Goal: Task Accomplishment & Management: Use online tool/utility

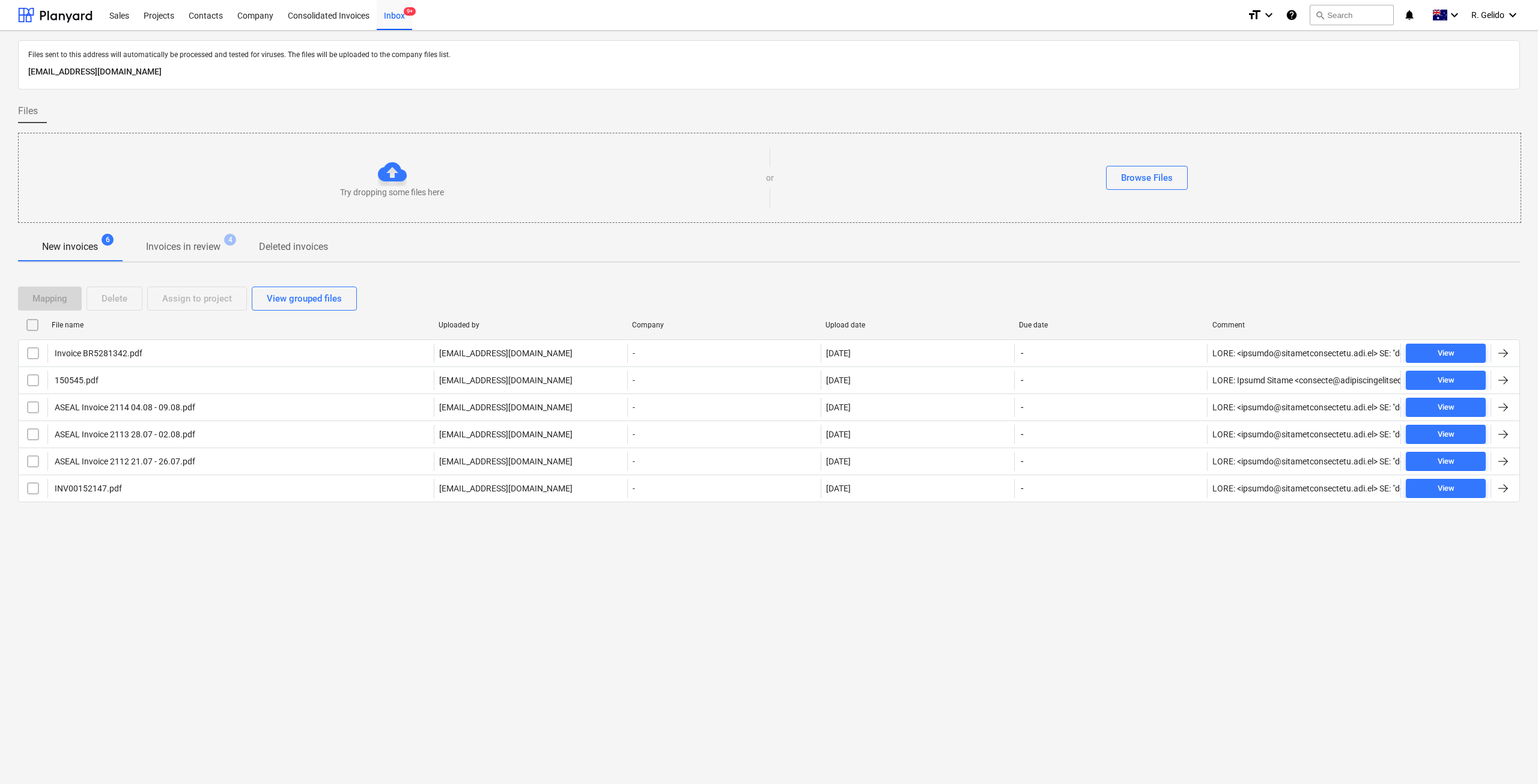
click at [351, 594] on div "Files sent to this address will automatically be processed and tested for virus…" at bounding box center [769, 407] width 1538 height 753
click at [687, 590] on div "Files sent to this address will automatically be processed and tested for virus…" at bounding box center [769, 407] width 1538 height 753
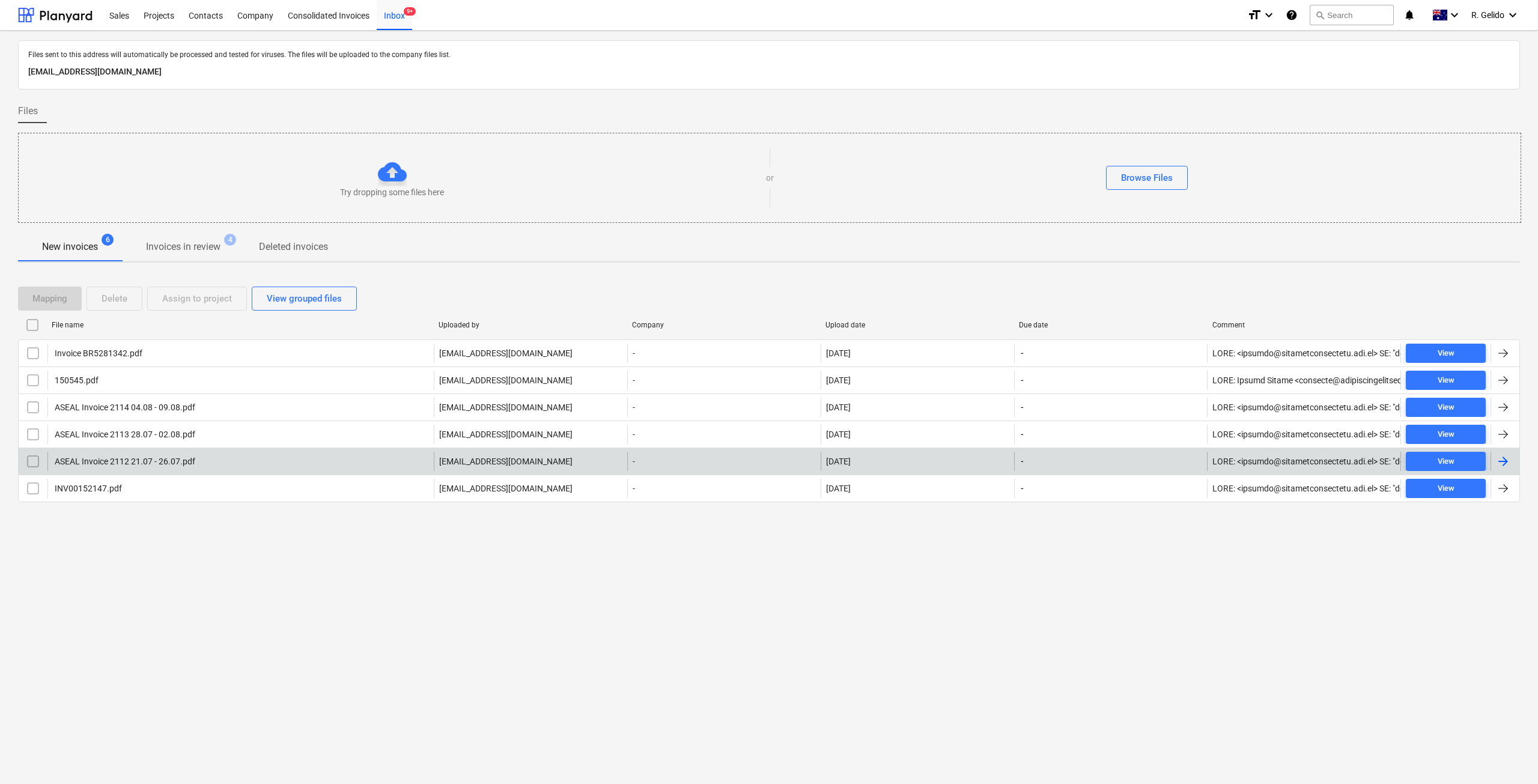
click at [269, 468] on div "ASEAL Invoice 2112 21.07 - 26.07.pdf" at bounding box center [240, 461] width 386 height 19
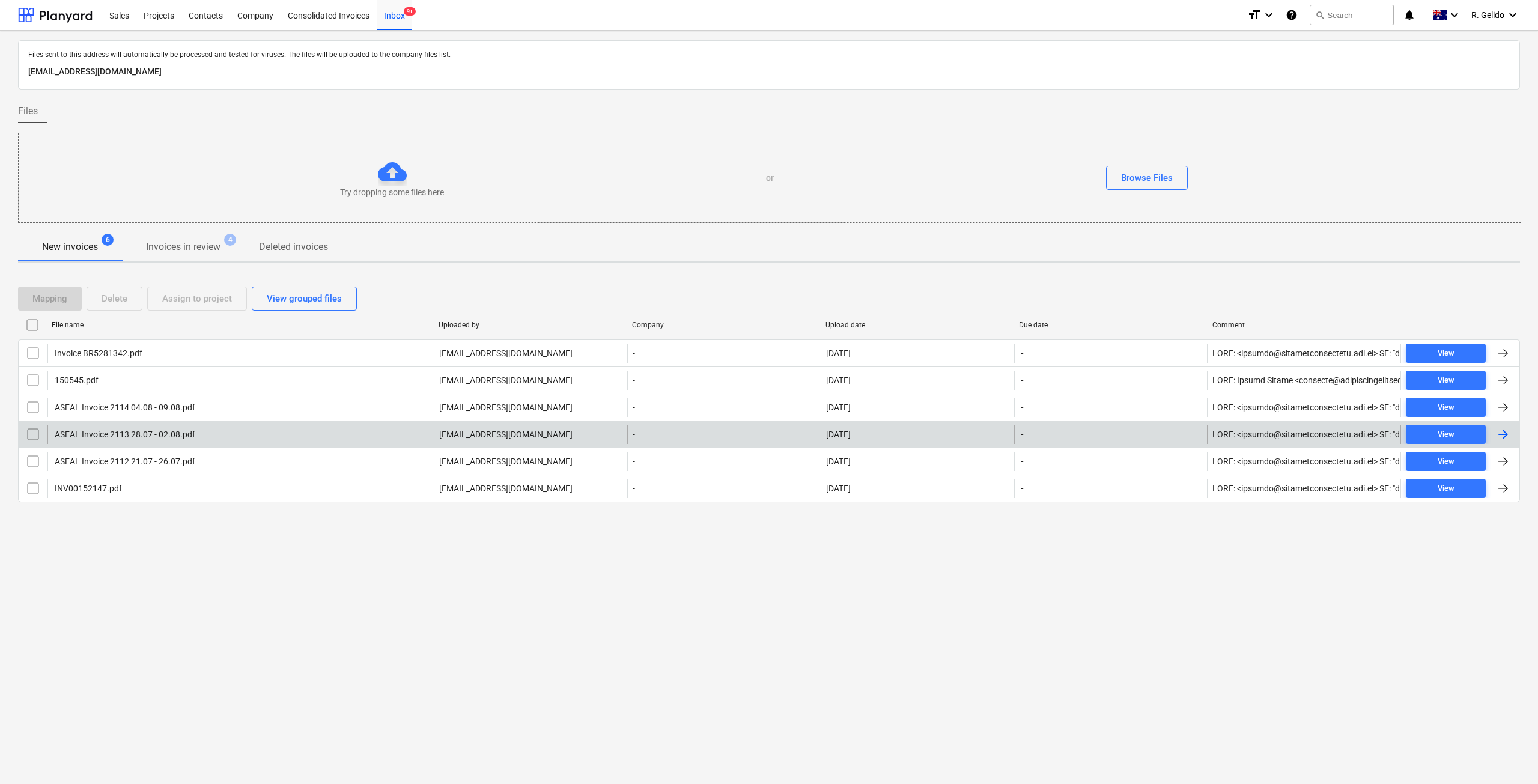
click at [129, 443] on div "ASEAL Invoice 2113 28.07 - 02.08.pdf" at bounding box center [240, 434] width 386 height 19
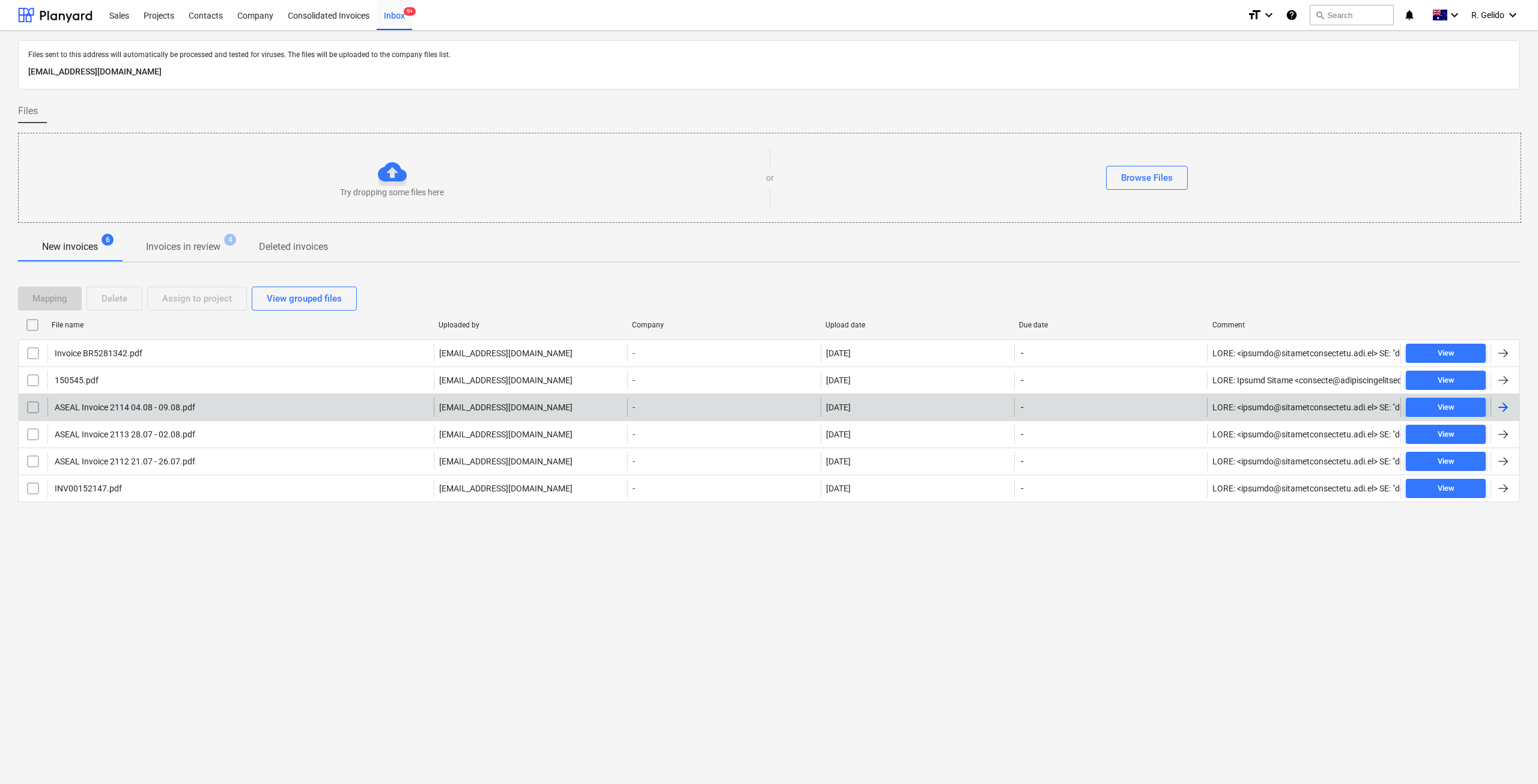
click at [208, 409] on div "ASEAL Invoice 2114 04.08 - 09.08.pdf" at bounding box center [240, 407] width 386 height 19
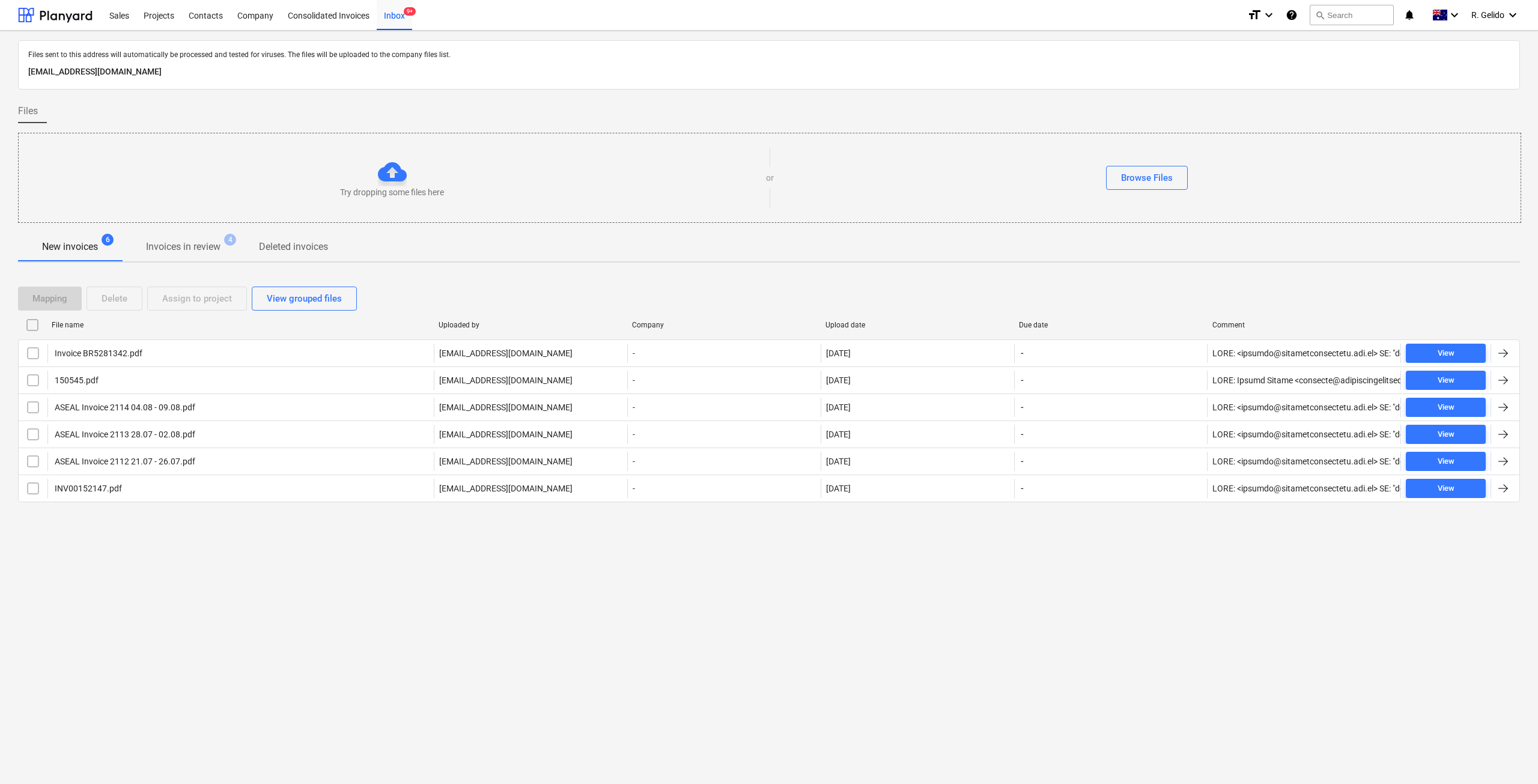
click at [414, 574] on div "Files sent to this address will automatically be processed and tested for virus…" at bounding box center [769, 407] width 1538 height 753
